Goal: Task Accomplishment & Management: Complete application form

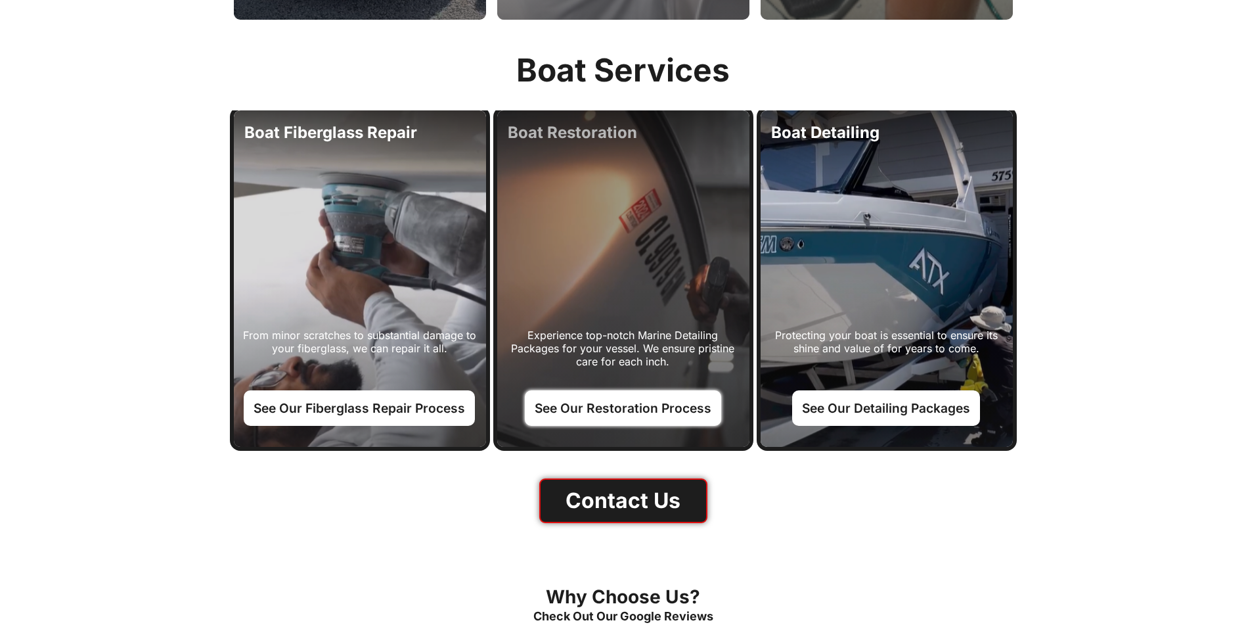
scroll to position [1511, 0]
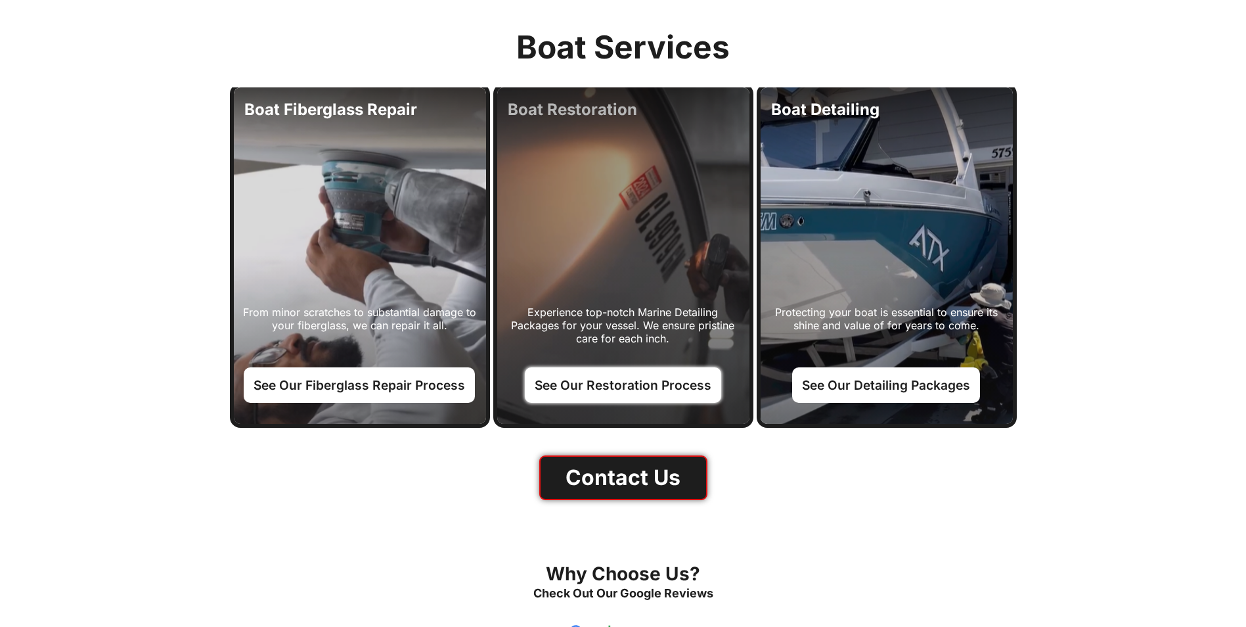
click at [605, 390] on link "See Our Restoration Process" at bounding box center [623, 384] width 196 height 35
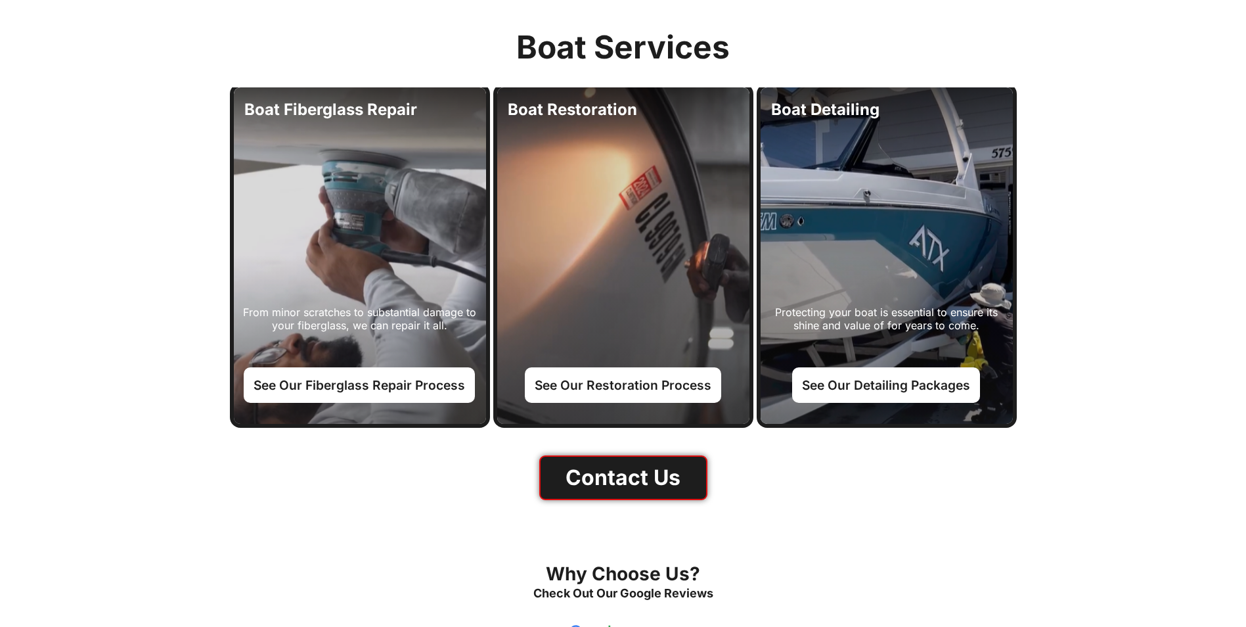
scroll to position [0, 0]
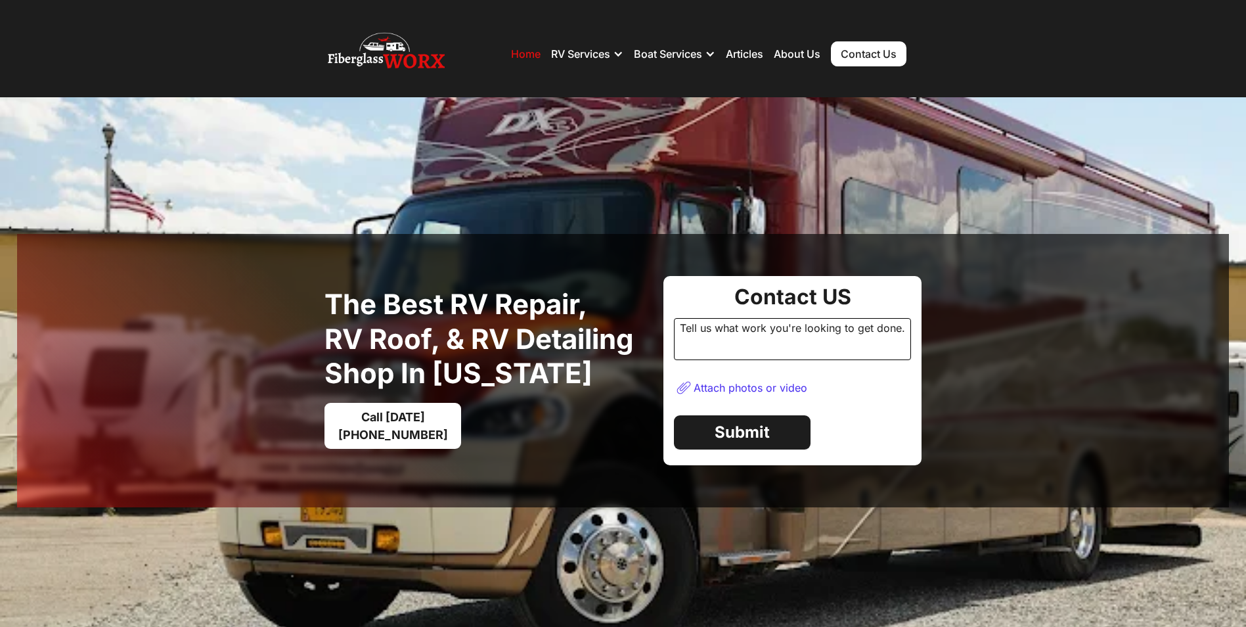
click at [773, 346] on div "Tell us what work you're looking to get done." at bounding box center [792, 339] width 237 height 42
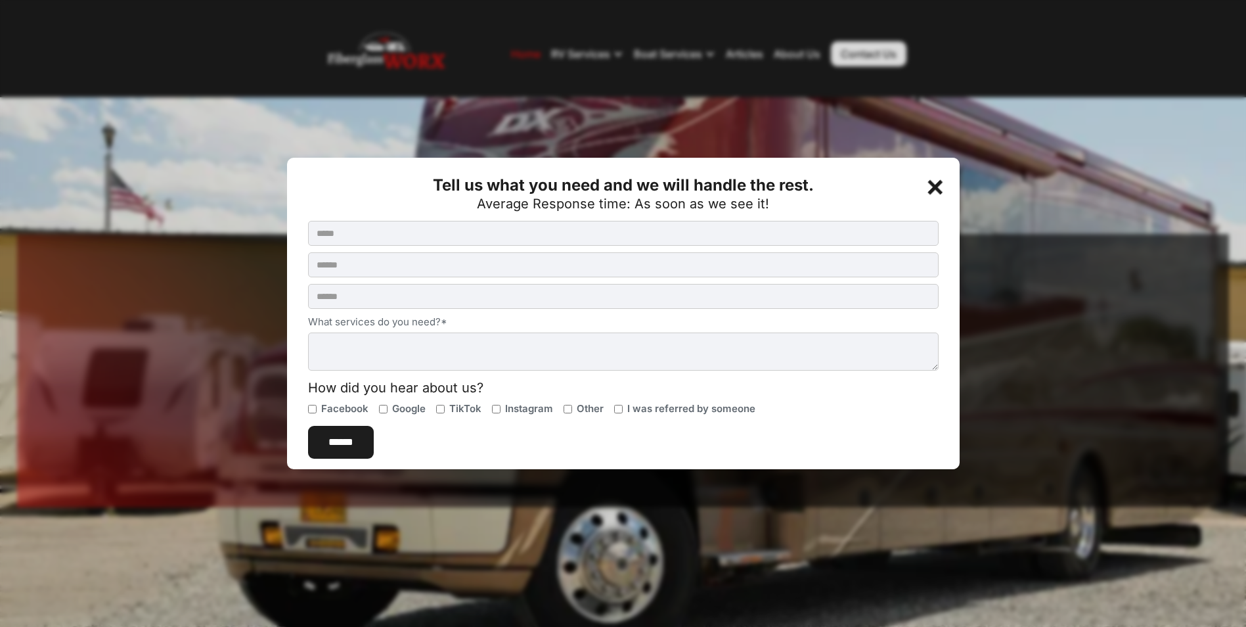
click at [942, 185] on div "+" at bounding box center [937, 185] width 26 height 26
